Goal: Information Seeking & Learning: Learn about a topic

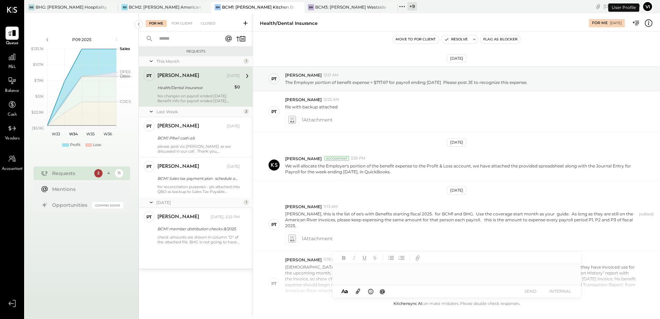
scroll to position [256, 0]
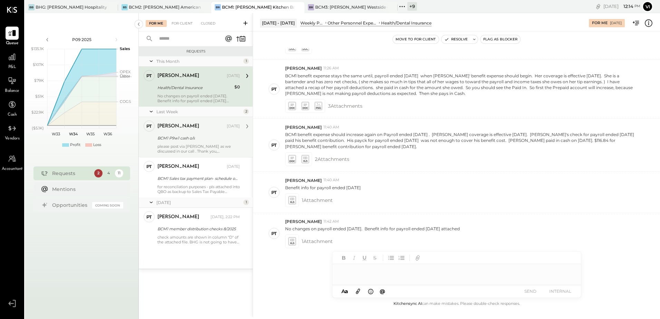
click at [188, 133] on div "[PERSON_NAME] [DATE] BCM1 P9w1 cash o/s please post via MarginEdge as we discus…" at bounding box center [198, 136] width 82 height 33
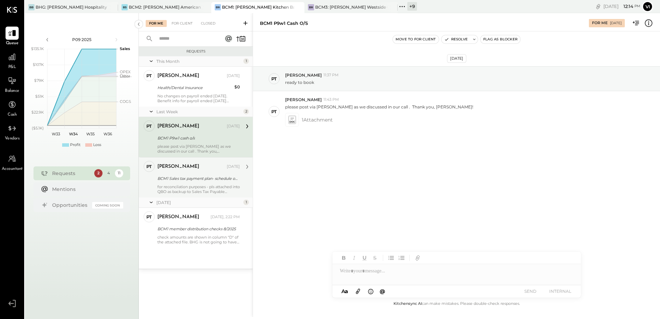
click at [178, 180] on div "BCM1 Sales tax payment plan- schedule of payments" at bounding box center [197, 178] width 80 height 7
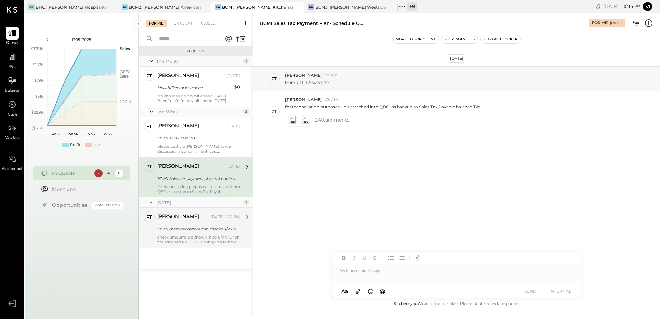
click at [176, 231] on div "BCM1 member distribution checks 8/2025" at bounding box center [197, 228] width 80 height 7
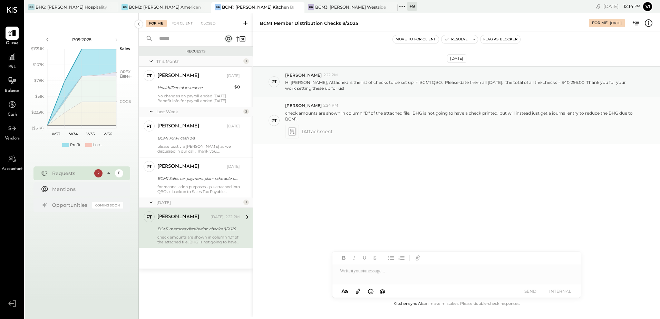
click at [292, 131] on icon at bounding box center [291, 131] width 7 height 8
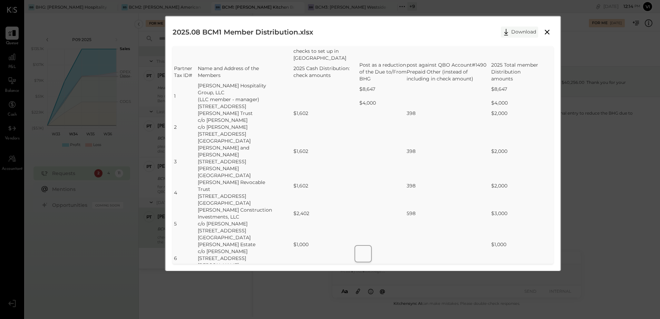
click at [504, 32] on icon at bounding box center [506, 32] width 10 height 10
click at [257, 110] on td "[PERSON_NAME] Trust" at bounding box center [237, 113] width 79 height 7
click at [543, 31] on icon at bounding box center [547, 32] width 8 height 8
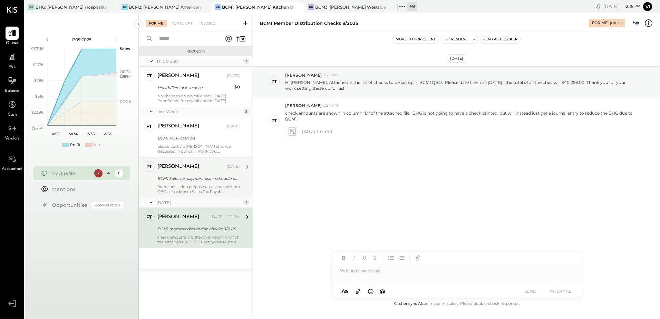
click at [198, 188] on div "for reconcilation purposes - pls attached into QBO as backup to Sales Tax Payab…" at bounding box center [198, 189] width 82 height 10
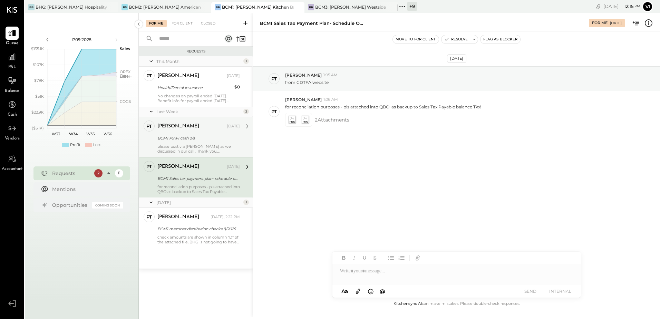
click at [185, 133] on div "[PERSON_NAME] [DATE] BCM1 P9w1 cash o/s please post via MarginEdge as we discus…" at bounding box center [198, 136] width 82 height 33
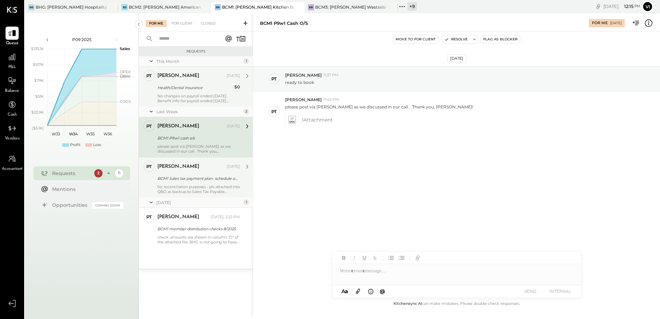
click at [182, 105] on div "PT [PERSON_NAME] Accountant [PERSON_NAME] [DATE] Health/Dental Insurance $0 No …" at bounding box center [196, 87] width 114 height 40
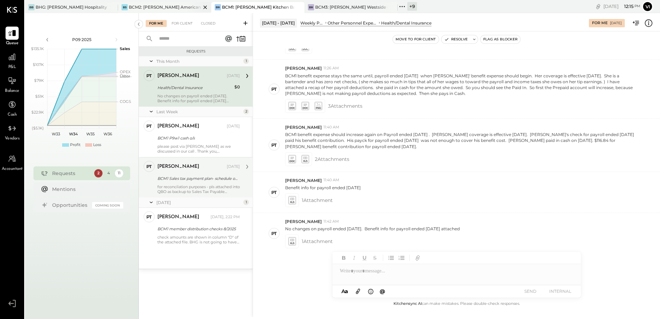
click at [164, 8] on div "BCM2: [PERSON_NAME] American Cooking" at bounding box center [165, 7] width 72 height 6
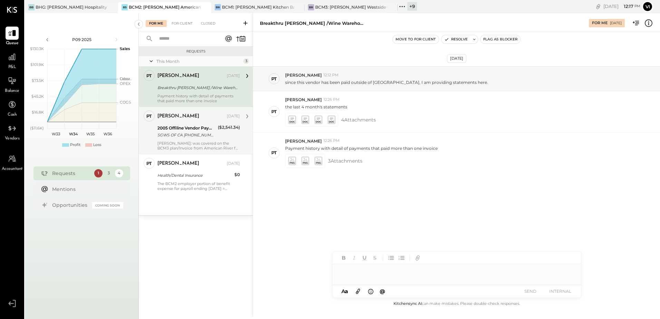
click at [187, 136] on div "SGWS OF CA 305-625-4171 FL305-625-4171" at bounding box center [186, 134] width 58 height 7
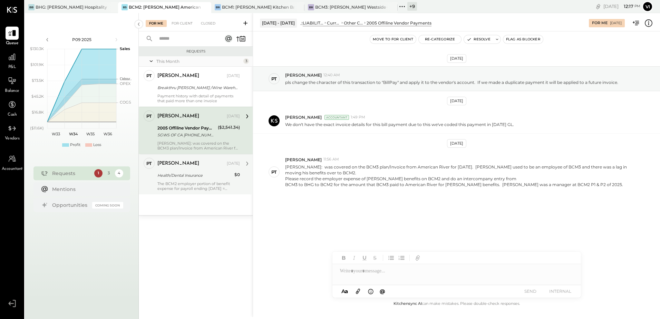
click at [183, 187] on div "The BCM2 employer portion of benefit expense for payroll ending 8/13/2025 = $42…" at bounding box center [198, 186] width 82 height 10
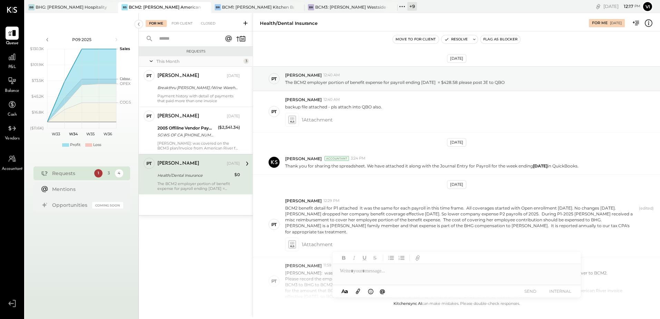
scroll to position [318, 0]
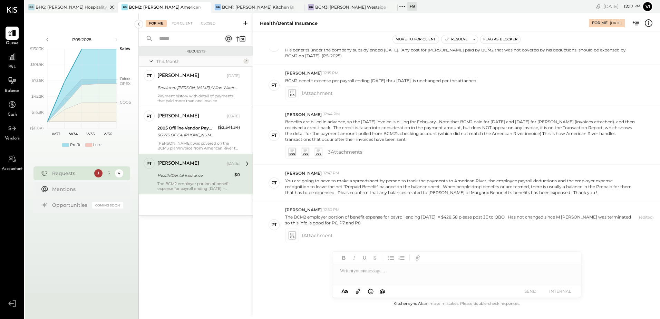
click at [83, 6] on div "BHG: [PERSON_NAME] Hospitality Group, LLC" at bounding box center [72, 7] width 72 height 6
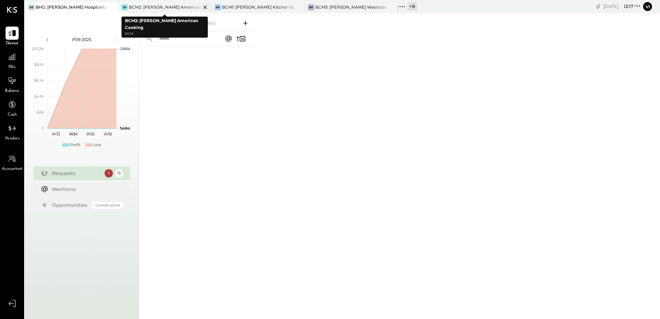
click at [145, 5] on div "BCM2: [PERSON_NAME] American Cooking" at bounding box center [165, 7] width 72 height 6
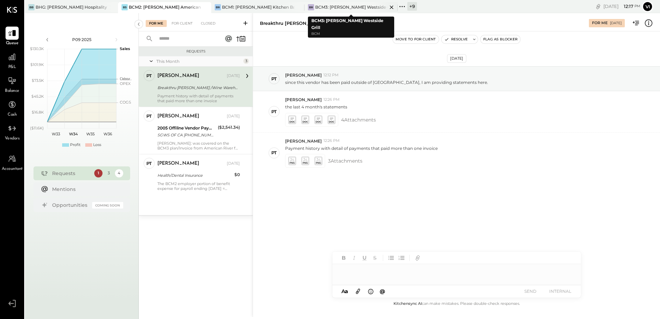
click at [342, 5] on div "BCM3: [PERSON_NAME] Westside Grill" at bounding box center [351, 7] width 72 height 6
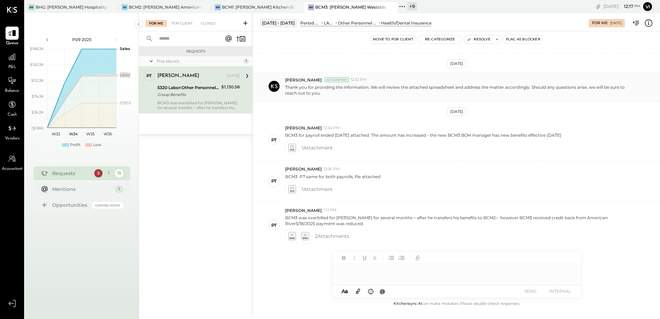
scroll to position [187, 0]
